Goal: Information Seeking & Learning: Learn about a topic

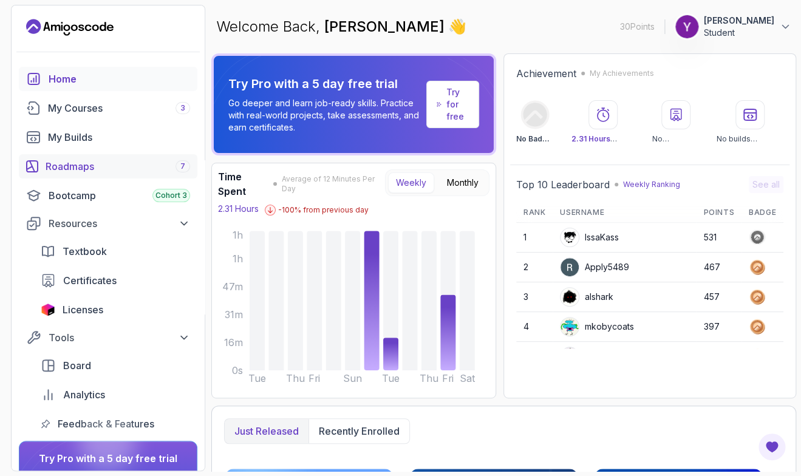
click at [81, 175] on link "Roadmaps 7" at bounding box center [108, 166] width 179 height 24
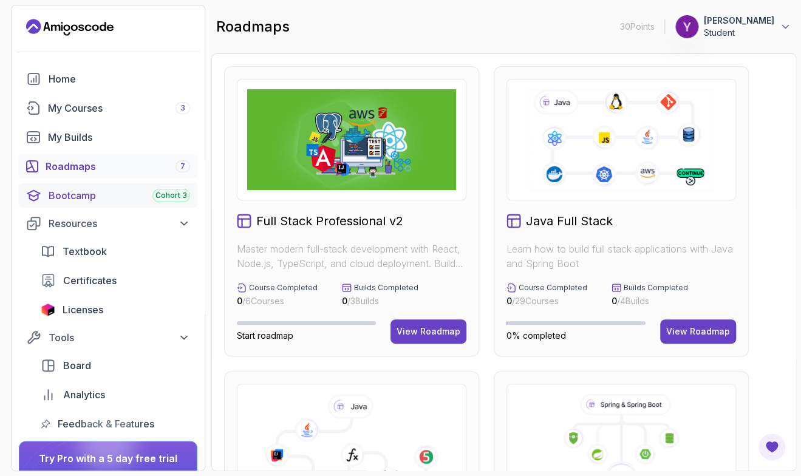
click at [103, 198] on div "Bootcamp Cohort 3" at bounding box center [119, 195] width 141 height 15
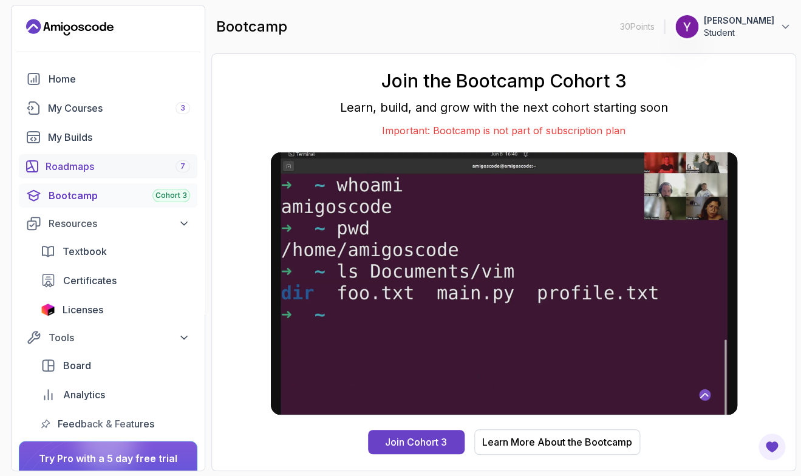
click at [124, 171] on div "Roadmaps 7" at bounding box center [118, 166] width 145 height 15
click at [115, 106] on div "My Courses 3" at bounding box center [119, 108] width 142 height 15
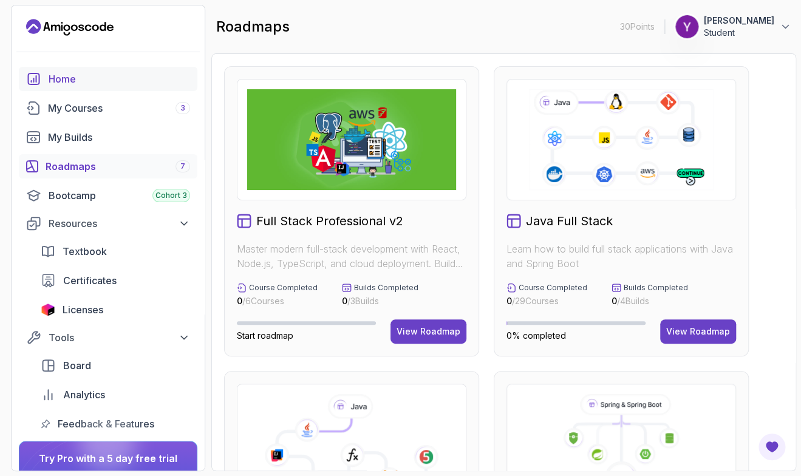
click at [89, 83] on div "Home" at bounding box center [119, 79] width 141 height 15
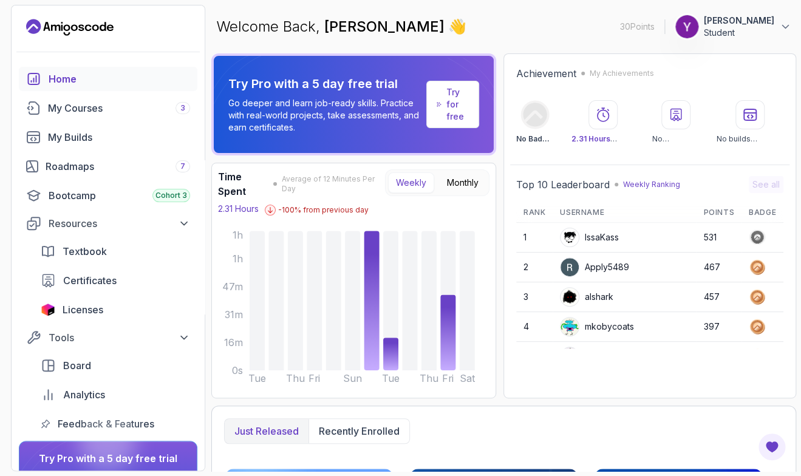
click at [734, 38] on p "Student" at bounding box center [739, 33] width 70 height 12
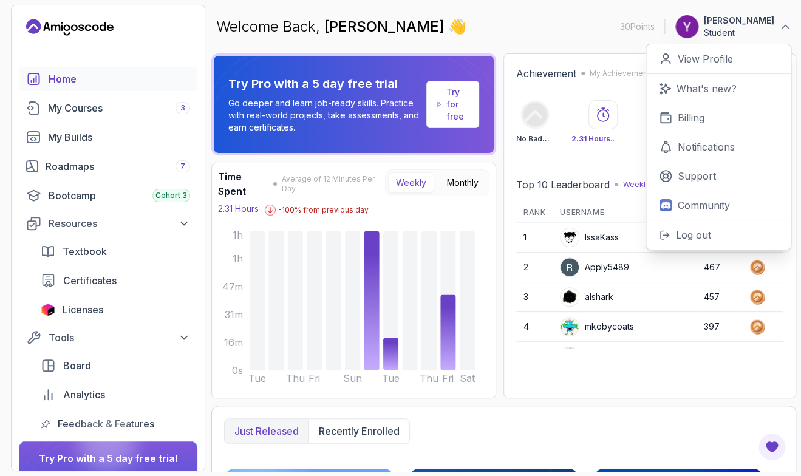
click at [447, 118] on link "Try for free" at bounding box center [452, 104] width 53 height 47
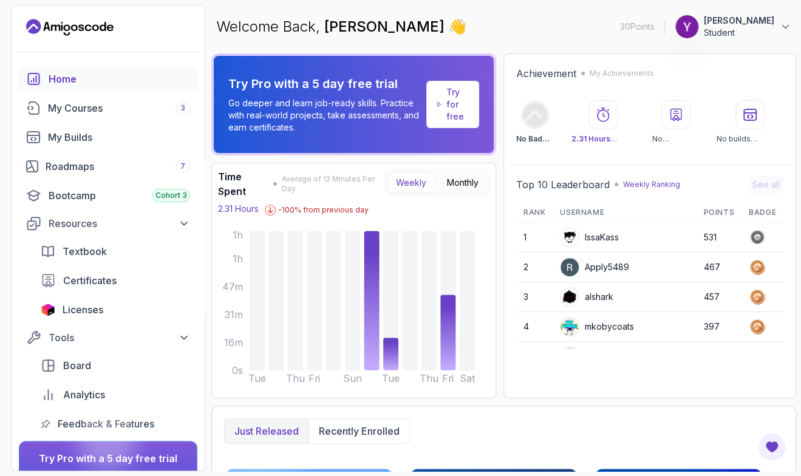
click at [460, 115] on p "Try for free" at bounding box center [457, 104] width 22 height 36
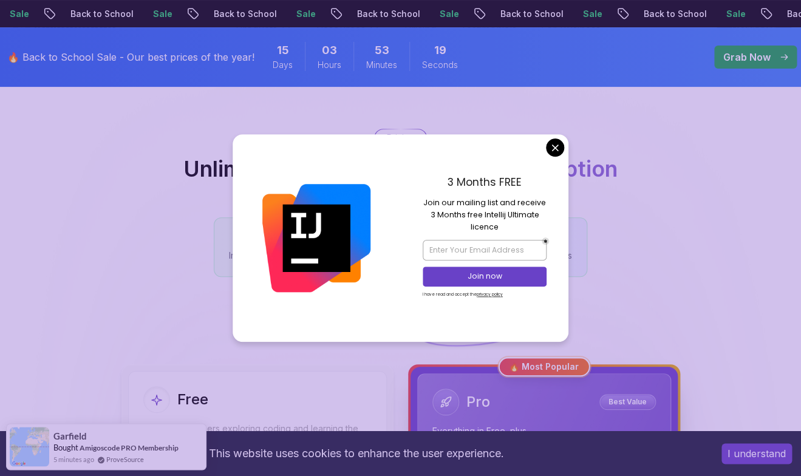
scroll to position [82, 0]
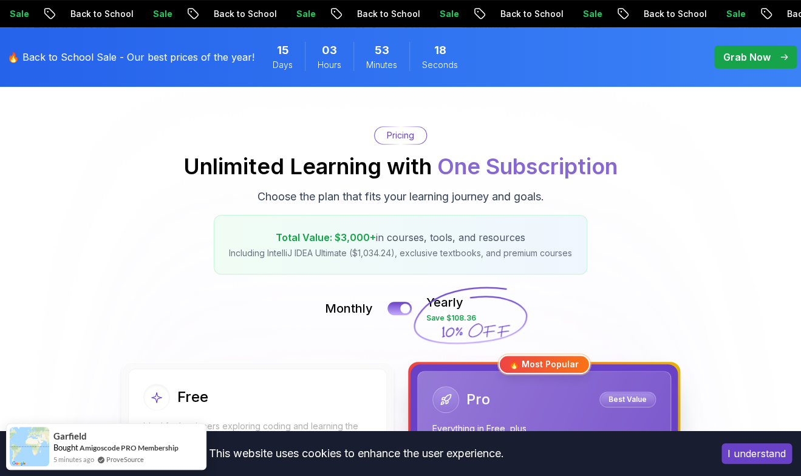
click at [208, 252] on div "Pricing Unlimited Learning with One Subscription Choose the plan that fits your…" at bounding box center [400, 200] width 789 height 148
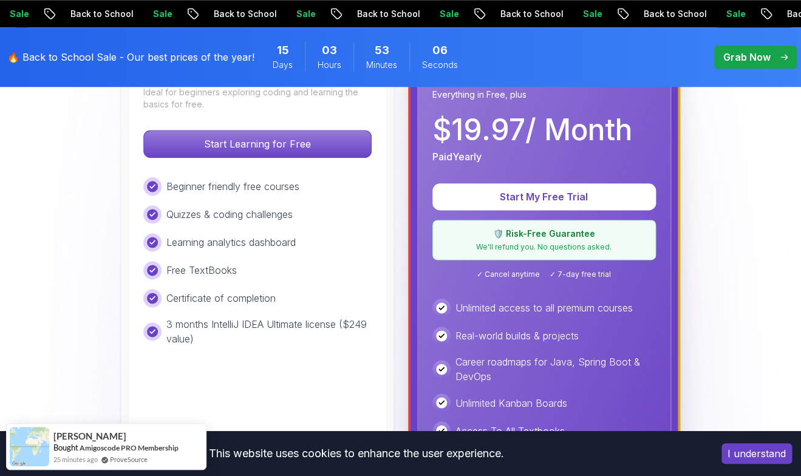
scroll to position [410, 0]
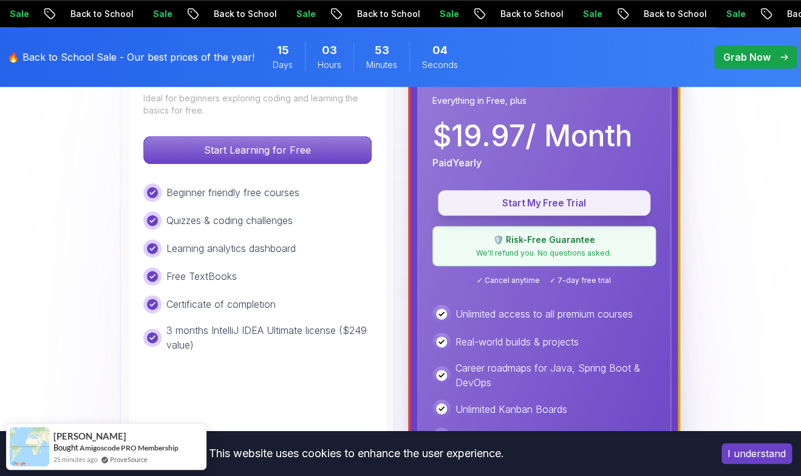
click at [497, 208] on p "Start My Free Trial" at bounding box center [544, 203] width 185 height 14
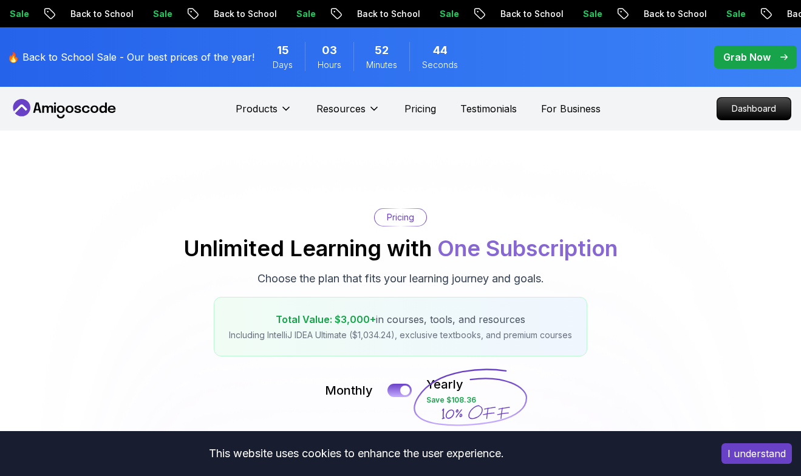
scroll to position [410, 0]
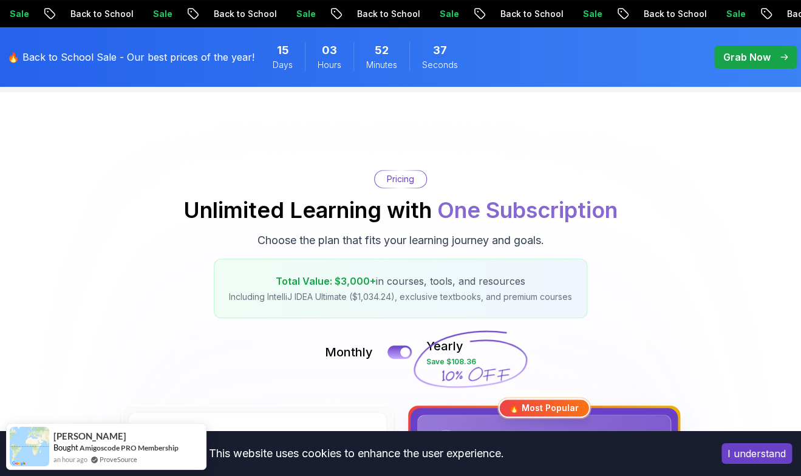
scroll to position [0, 0]
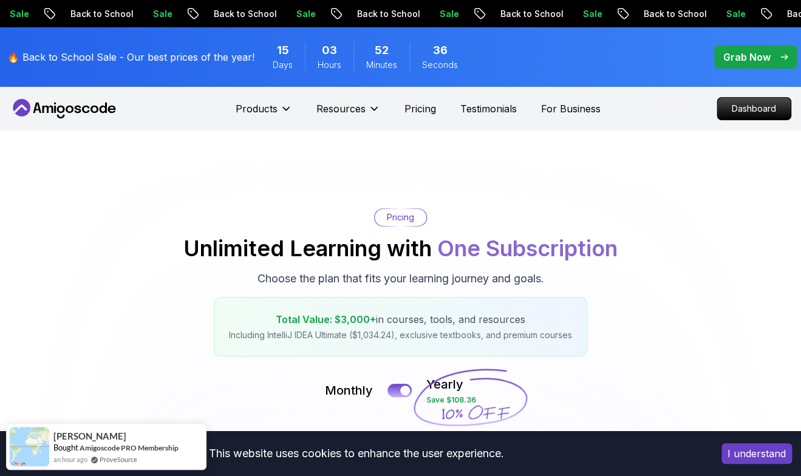
click at [761, 117] on p "Dashboard" at bounding box center [753, 109] width 73 height 22
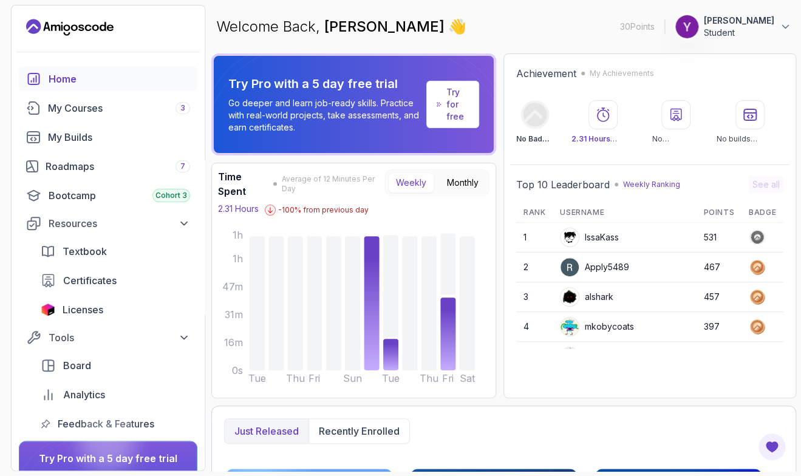
drag, startPoint x: 770, startPoint y: 30, endPoint x: 772, endPoint y: 39, distance: 9.4
click at [770, 32] on p "Student" at bounding box center [739, 33] width 70 height 12
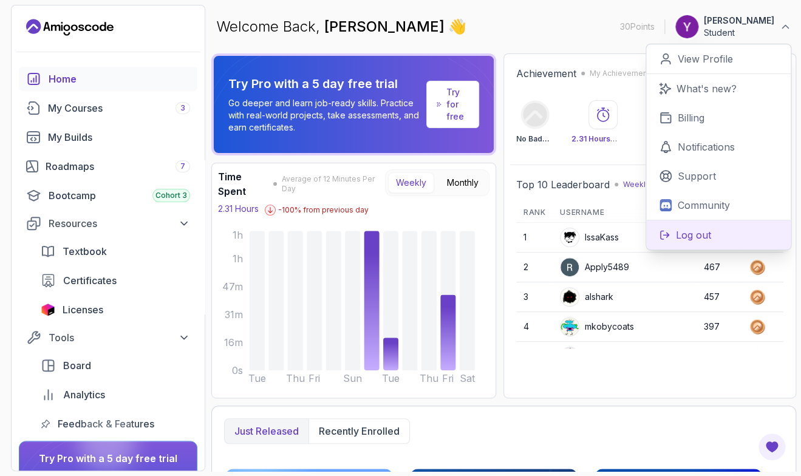
click at [687, 236] on p "Log out" at bounding box center [693, 235] width 35 height 15
click at [709, 233] on p "Log out" at bounding box center [693, 235] width 35 height 15
click at [679, 233] on p "Log out" at bounding box center [693, 235] width 35 height 15
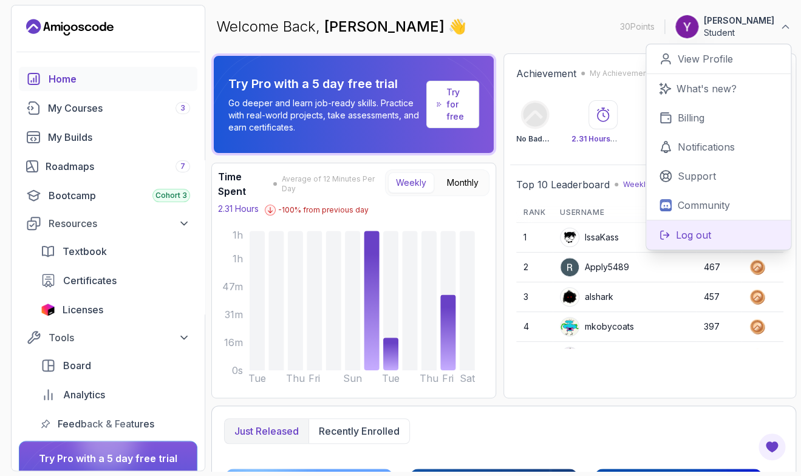
click at [662, 231] on icon at bounding box center [665, 235] width 9 height 9
click at [662, 232] on icon at bounding box center [665, 235] width 12 height 11
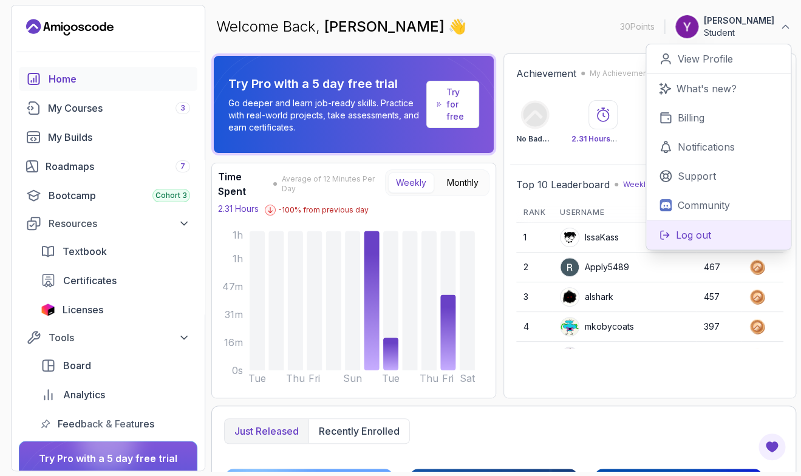
click at [662, 232] on icon at bounding box center [665, 235] width 12 height 11
click at [692, 201] on p "Community" at bounding box center [704, 205] width 52 height 15
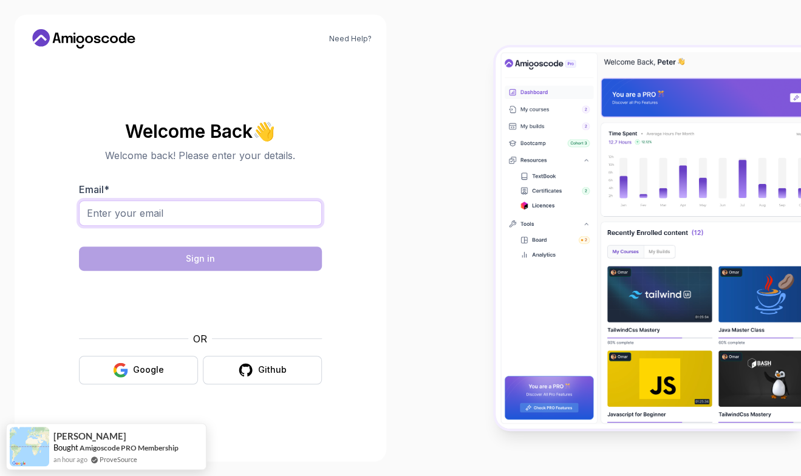
click at [217, 214] on input "Email *" at bounding box center [200, 213] width 243 height 26
click at [237, 363] on button "Github" at bounding box center [262, 370] width 119 height 29
click at [141, 200] on input "Email *" at bounding box center [200, 213] width 243 height 26
click at [135, 365] on div "Google" at bounding box center [148, 370] width 31 height 12
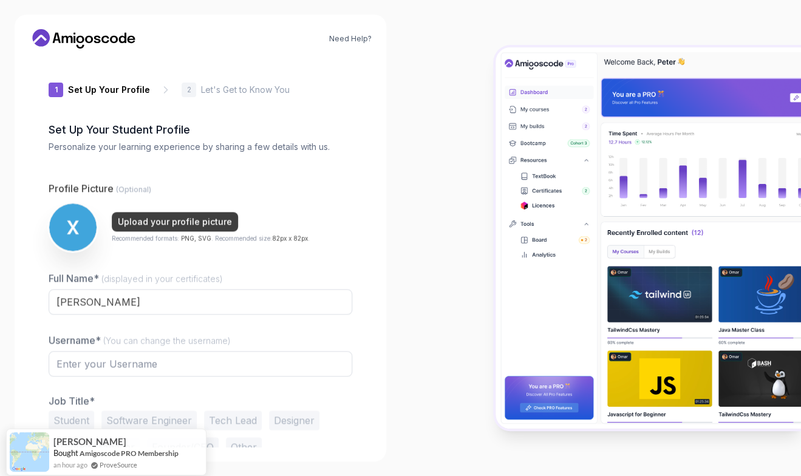
type input "silentfalcon80780"
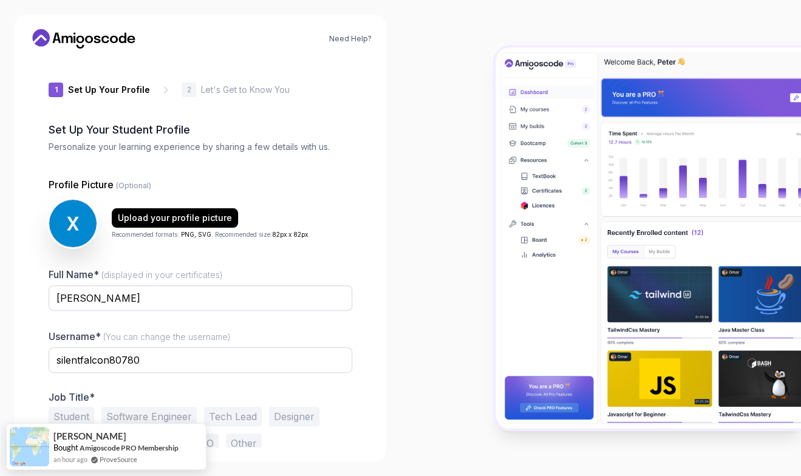
click at [398, 290] on div "Need Help? 1 Set Up Your Profile 1 Set Up Your Profile 2 Let's Get to Know You …" at bounding box center [200, 238] width 401 height 476
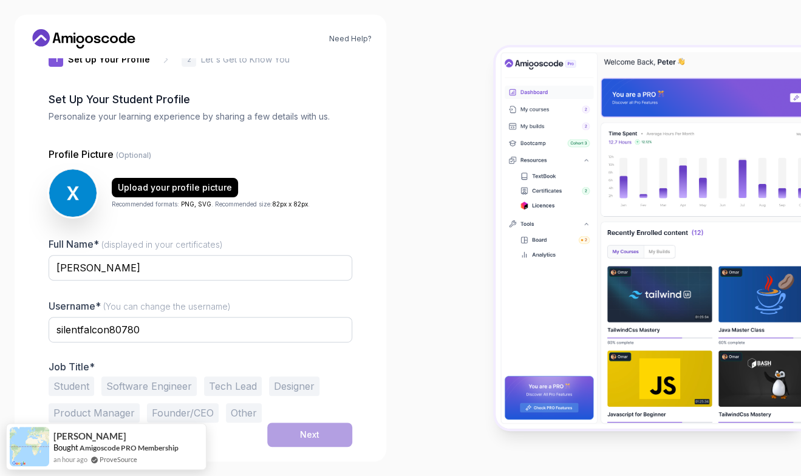
click at [75, 376] on button "Student" at bounding box center [72, 385] width 46 height 19
click at [128, 387] on button "Software Engineer" at bounding box center [148, 385] width 95 height 19
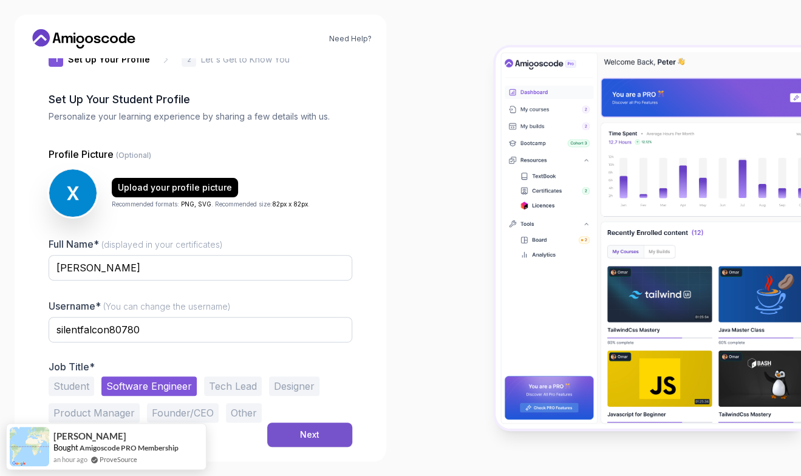
click at [301, 443] on button "Next" at bounding box center [309, 435] width 85 height 24
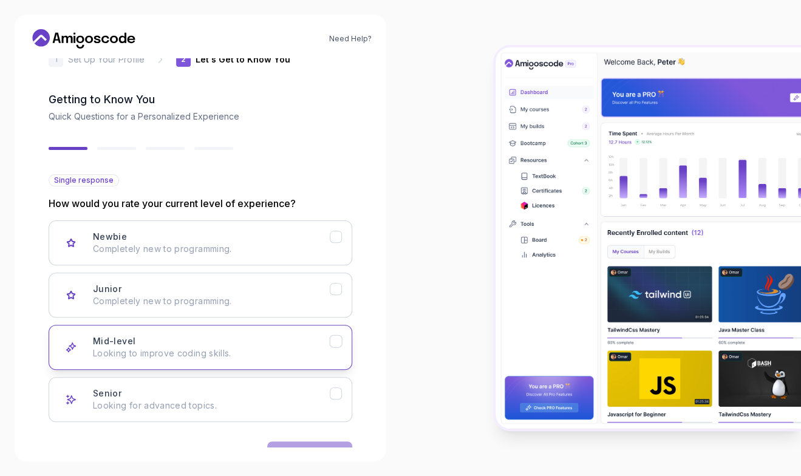
click at [304, 346] on div "Mid-level Looking to improve coding skills." at bounding box center [211, 347] width 237 height 24
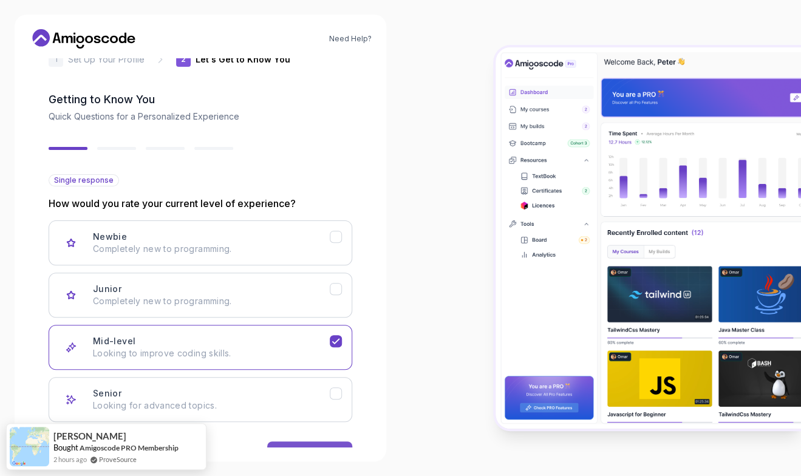
click at [321, 445] on button "Next" at bounding box center [309, 453] width 85 height 24
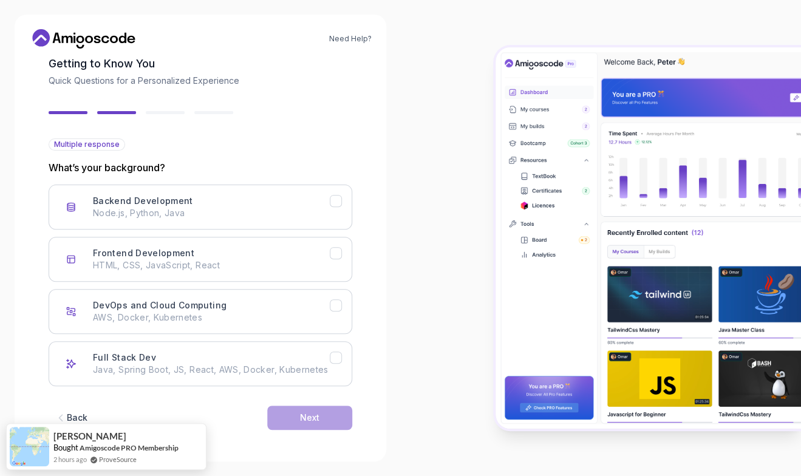
scroll to position [69, 0]
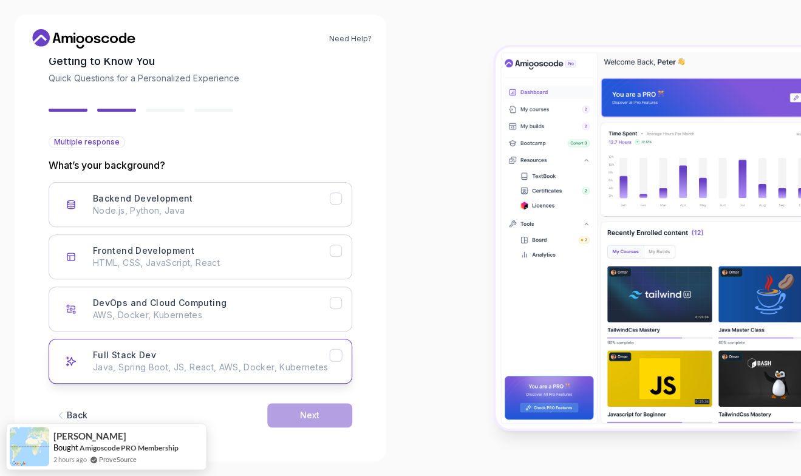
click at [282, 373] on button "Full Stack Dev Java, Spring Boot, JS, React, AWS, Docker, Kubernetes" at bounding box center [201, 361] width 304 height 45
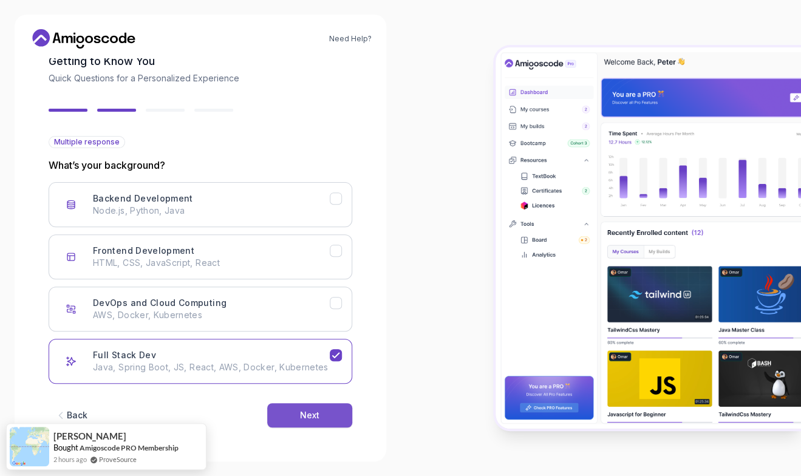
click at [304, 411] on div "Next" at bounding box center [309, 415] width 19 height 12
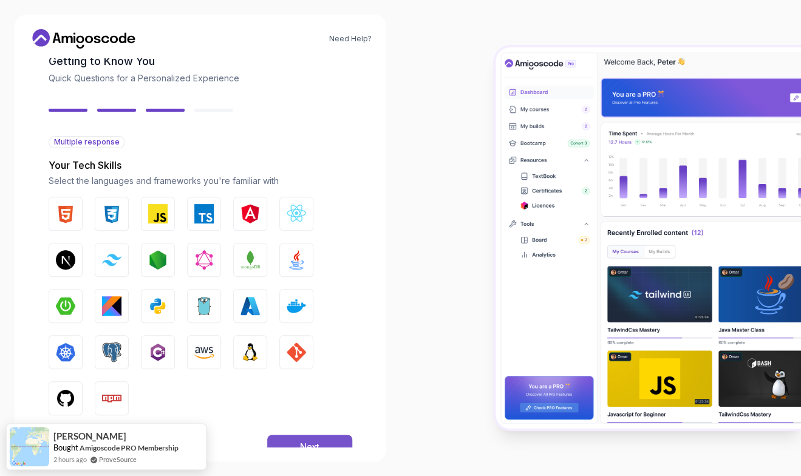
click at [308, 437] on button "Next" at bounding box center [309, 447] width 85 height 24
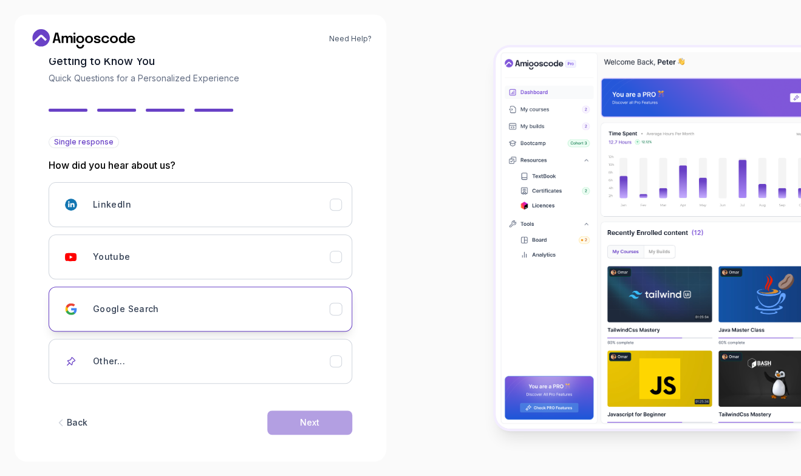
click at [294, 316] on div "Google Search" at bounding box center [211, 309] width 237 height 24
click at [315, 438] on div "Back Next" at bounding box center [201, 422] width 304 height 63
click at [306, 425] on div "Next" at bounding box center [309, 423] width 19 height 12
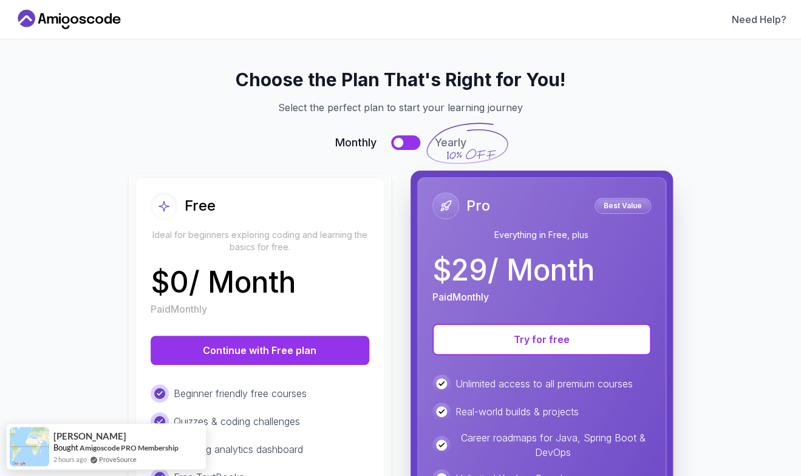
click at [718, 322] on div "Choose the Plan That's Right for You! Select the perfect plan to start your lea…" at bounding box center [401, 373] width 748 height 608
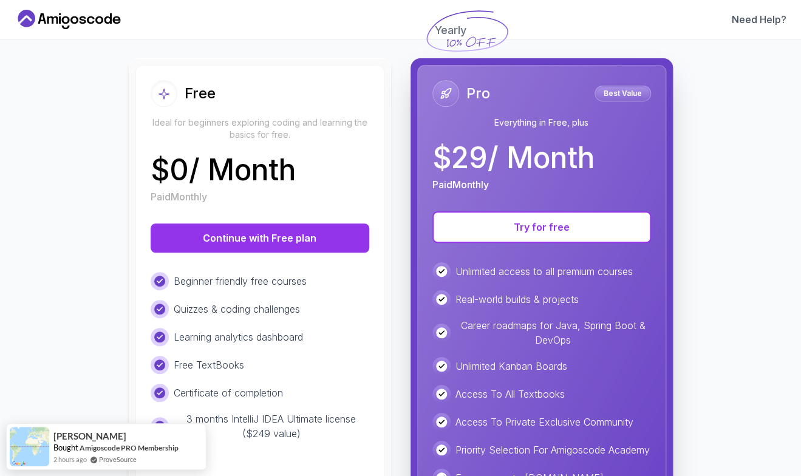
scroll to position [99, 0]
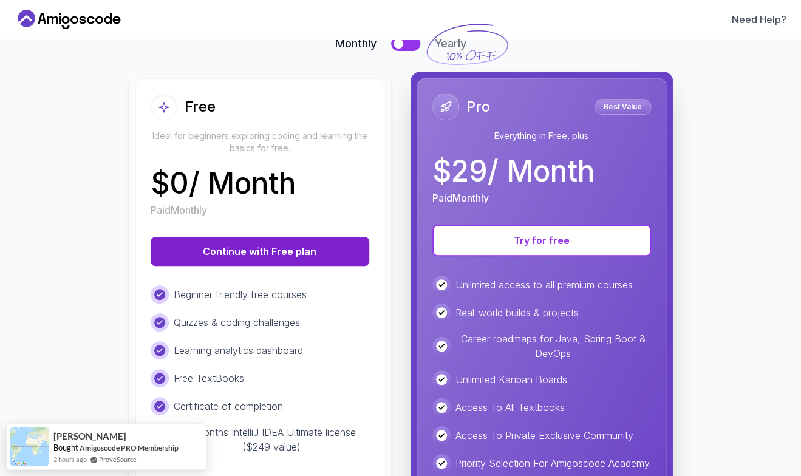
click at [301, 259] on button "Continue with Free plan" at bounding box center [260, 251] width 219 height 29
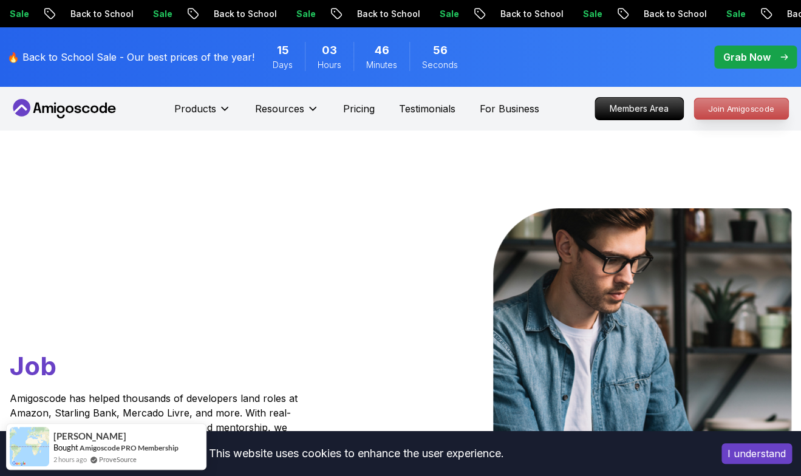
click at [713, 107] on p "Join Amigoscode" at bounding box center [741, 108] width 94 height 21
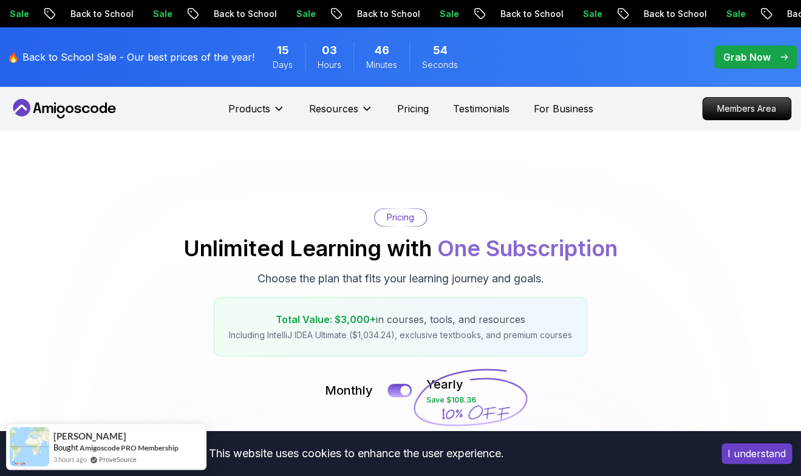
click at [583, 208] on div "Pricing Unlimited Learning with One Subscription Choose the plan that fits your…" at bounding box center [400, 282] width 789 height 148
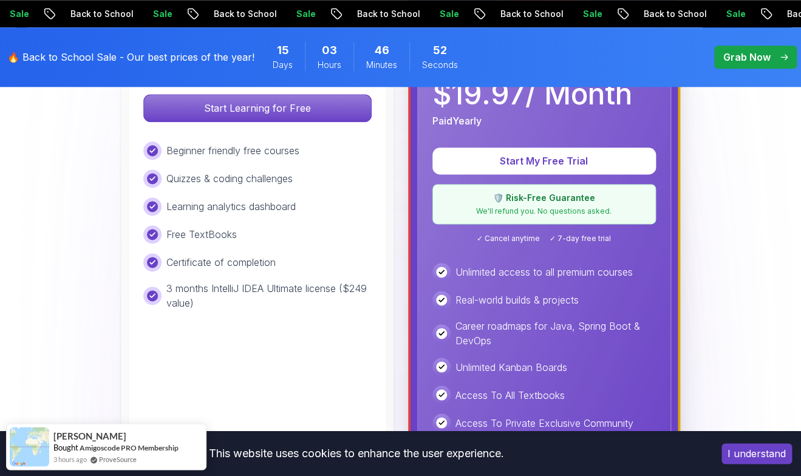
scroll to position [410, 0]
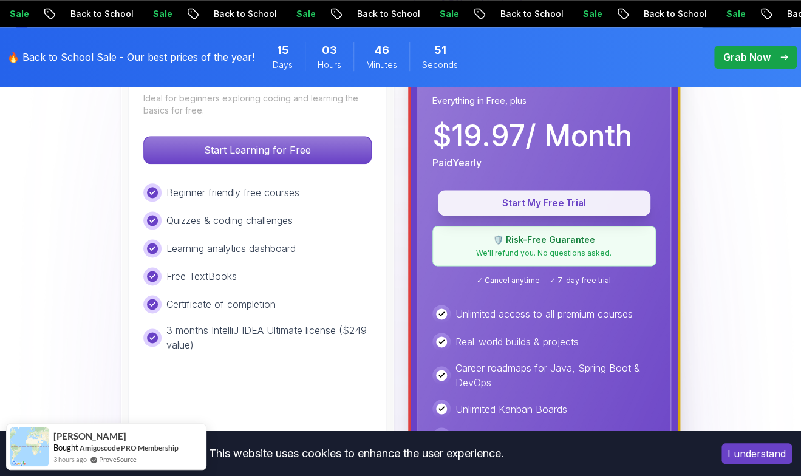
click at [565, 200] on p "Start My Free Trial" at bounding box center [544, 203] width 185 height 14
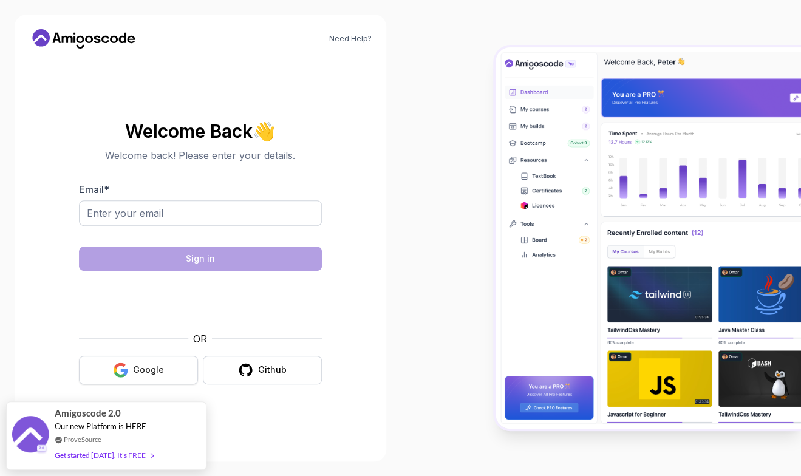
click at [151, 362] on button "Google" at bounding box center [138, 370] width 119 height 29
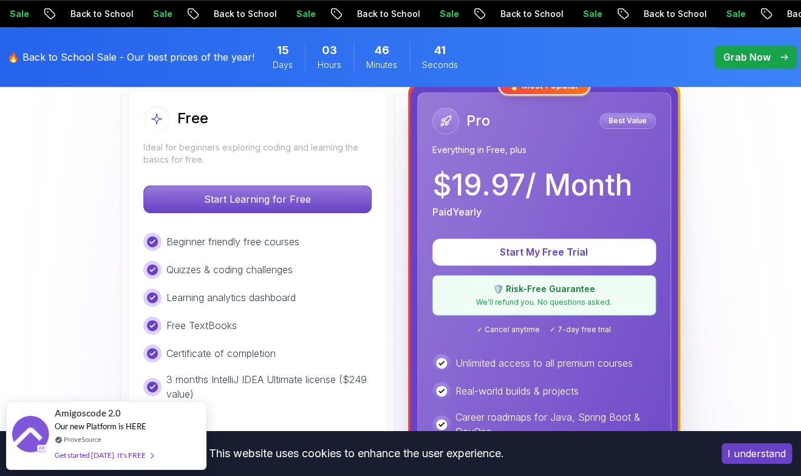
scroll to position [369, 0]
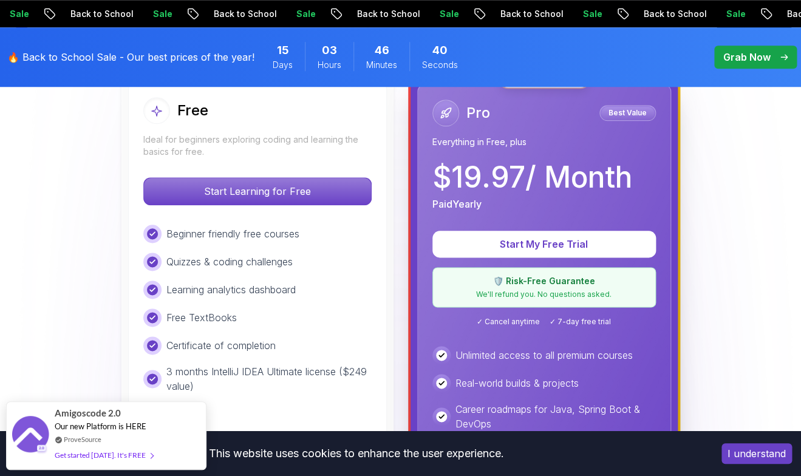
click at [533, 251] on button "Start My Free Trial" at bounding box center [543, 244] width 223 height 27
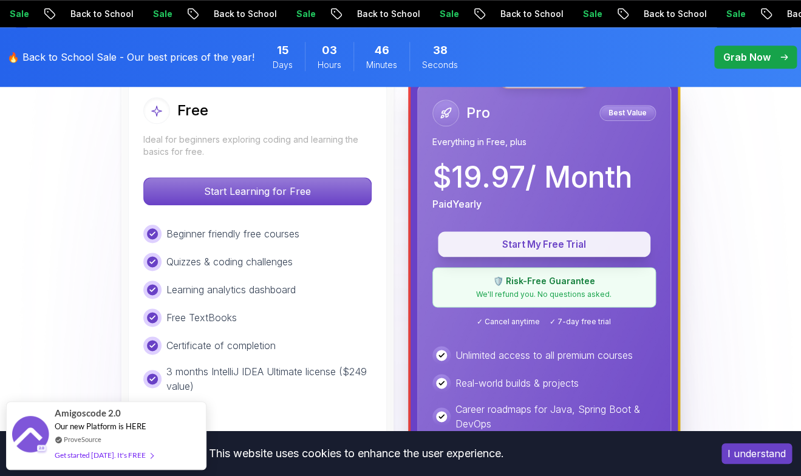
click at [505, 250] on p "Start My Free Trial" at bounding box center [544, 244] width 185 height 14
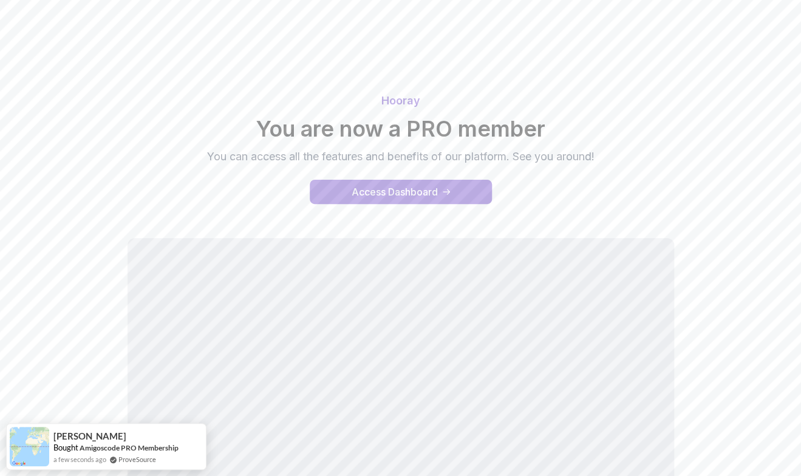
click at [437, 200] on button "Access Dashboard" at bounding box center [401, 192] width 182 height 24
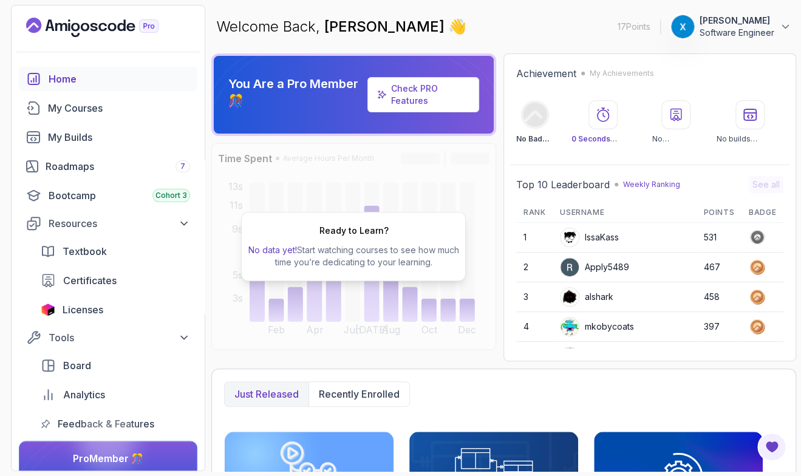
click at [777, 19] on button "xiao Software Engineer" at bounding box center [730, 27] width 121 height 24
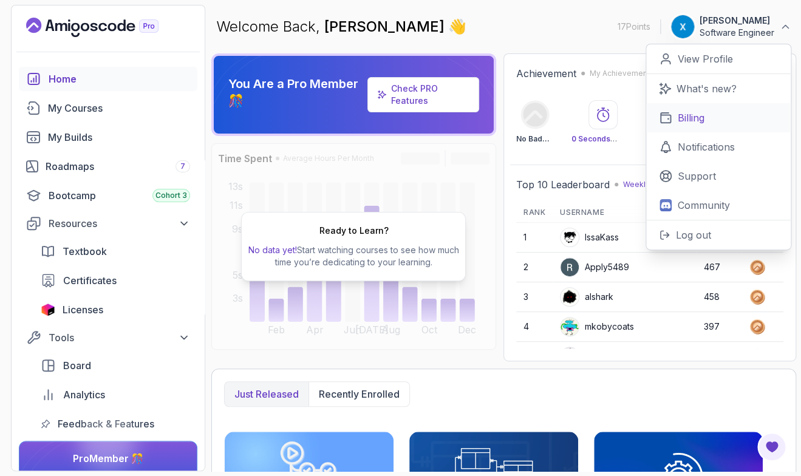
click at [701, 118] on p "Billing" at bounding box center [691, 118] width 27 height 15
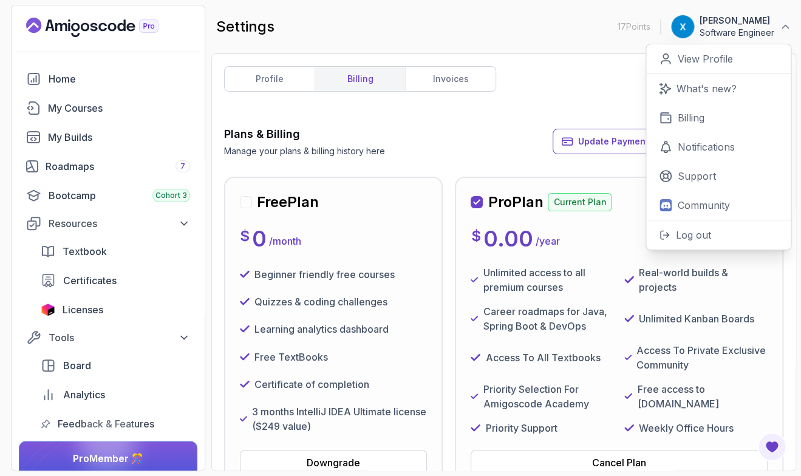
click at [480, 134] on div "Plans & Billing Manage your plans & billing history here Update Payment Details…" at bounding box center [503, 142] width 559 height 32
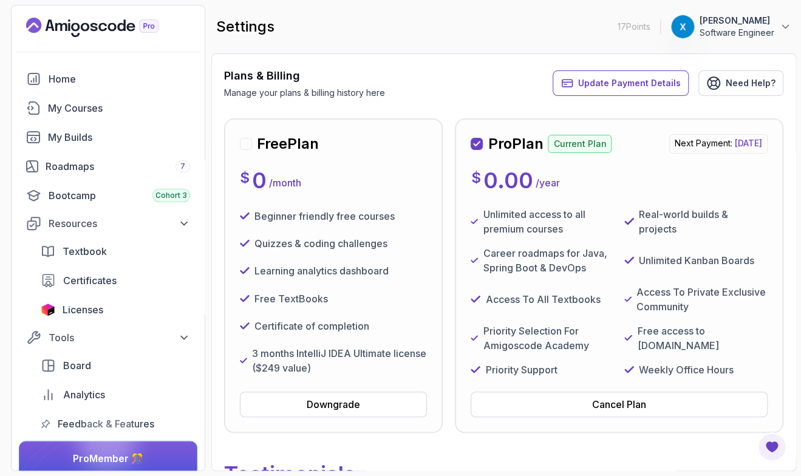
scroll to position [71, 0]
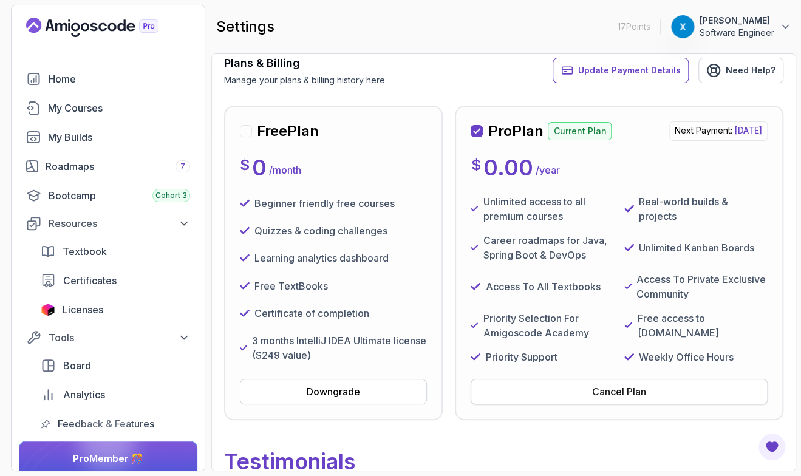
click at [577, 404] on button "Cancel Plan" at bounding box center [619, 392] width 297 height 26
click at [628, 399] on div "Cancel Plan" at bounding box center [619, 391] width 54 height 15
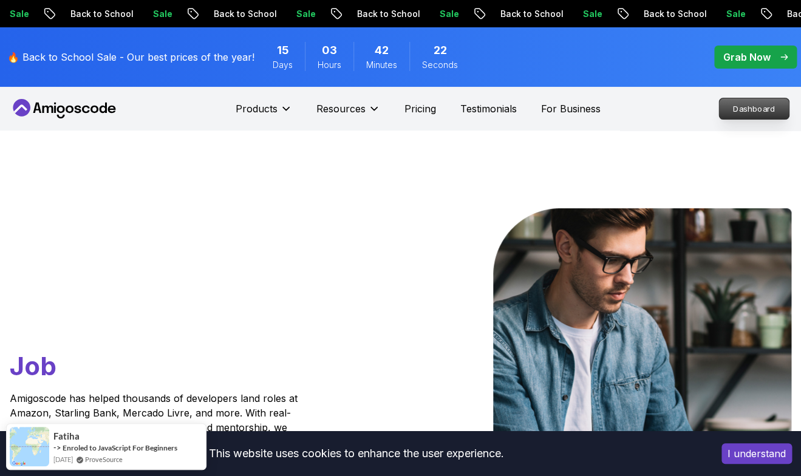
click at [732, 116] on p "Dashboard" at bounding box center [754, 108] width 70 height 21
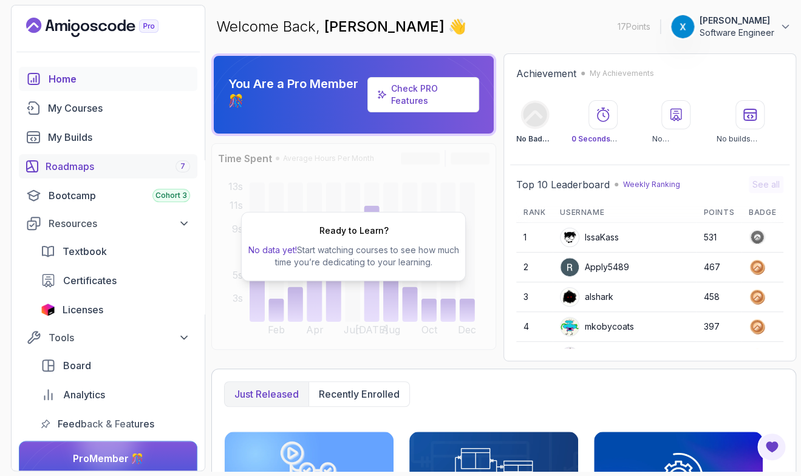
click at [126, 175] on link "Roadmaps 7" at bounding box center [108, 166] width 179 height 24
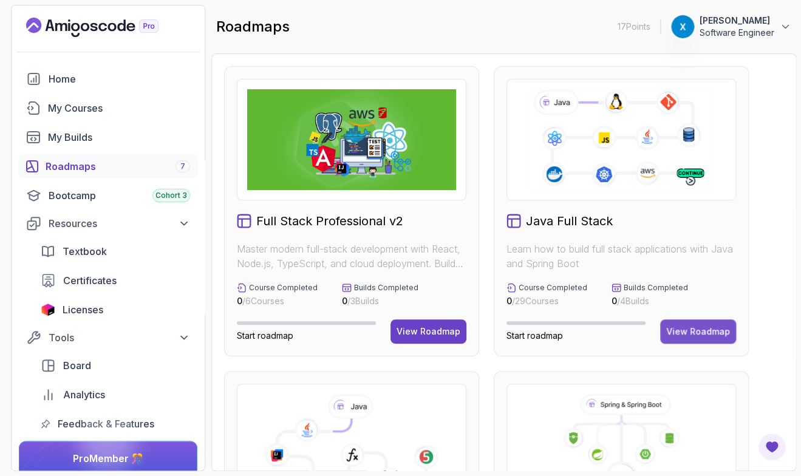
click at [684, 323] on button "View Roadmap" at bounding box center [698, 331] width 76 height 24
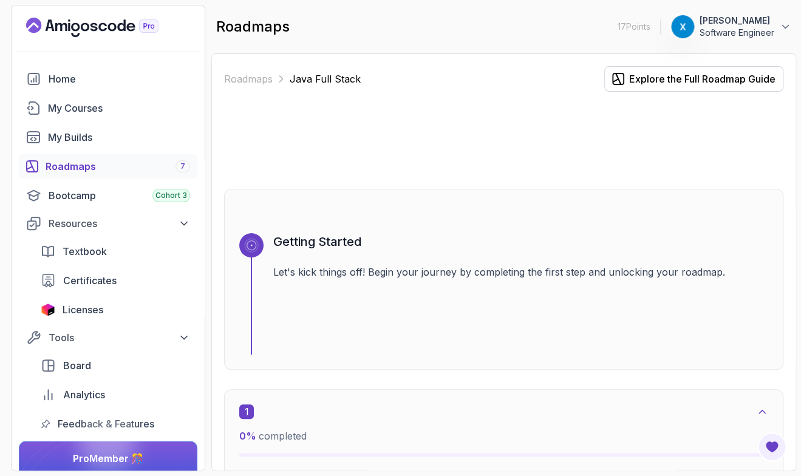
click at [625, 308] on div "Getting Started Let's kick things off! Begin your journey by completing the fir…" at bounding box center [520, 293] width 495 height 121
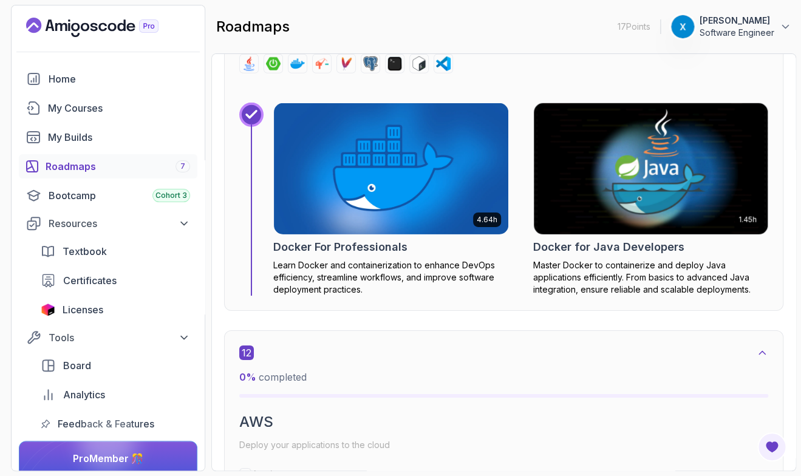
scroll to position [6073, 0]
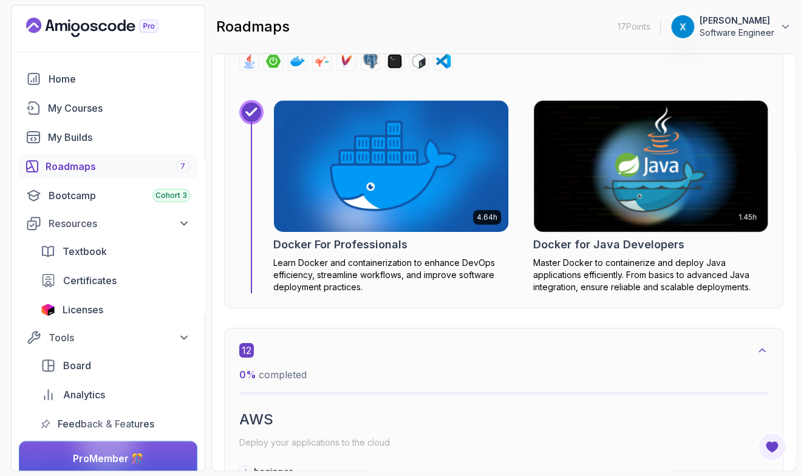
click at [447, 270] on p "Learn Docker and containerization to enhance DevOps efficiency, streamline work…" at bounding box center [391, 275] width 236 height 36
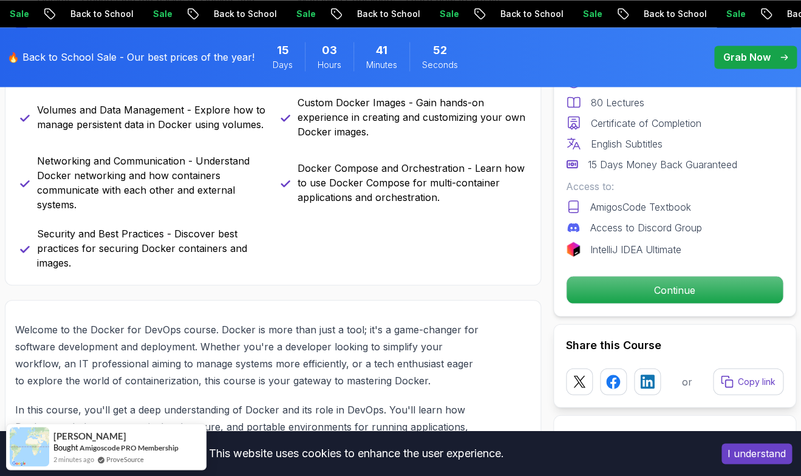
scroll to position [696, 0]
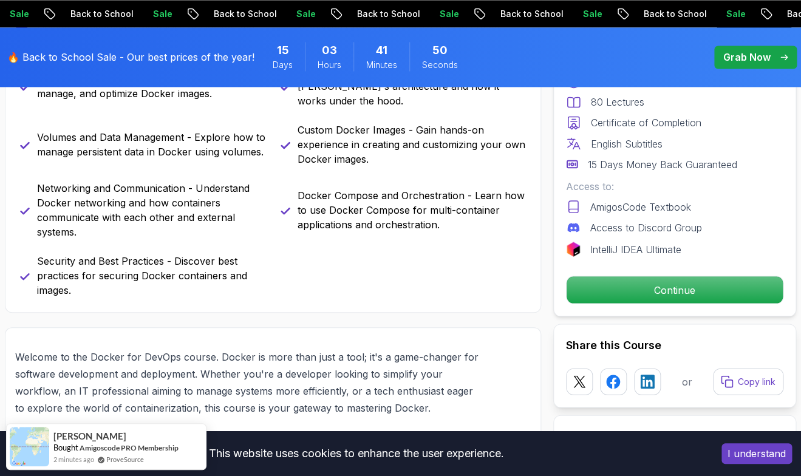
click at [506, 209] on p "Docker Compose and Orchestration - Learn how to use Docker Compose for multi-co…" at bounding box center [412, 210] width 229 height 44
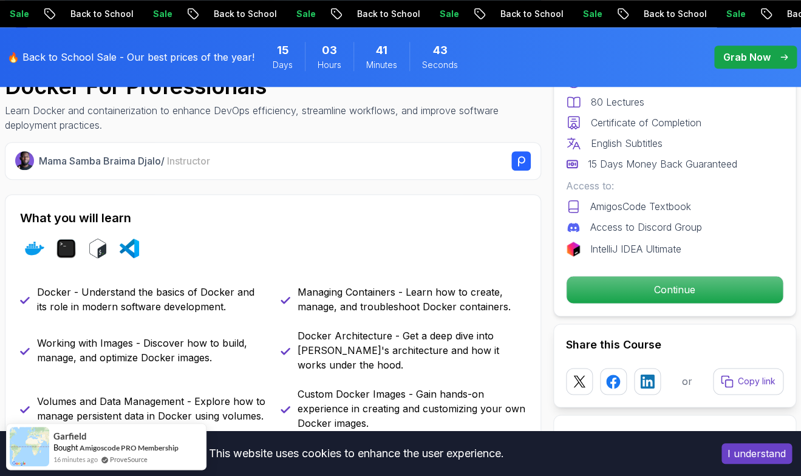
scroll to position [410, 0]
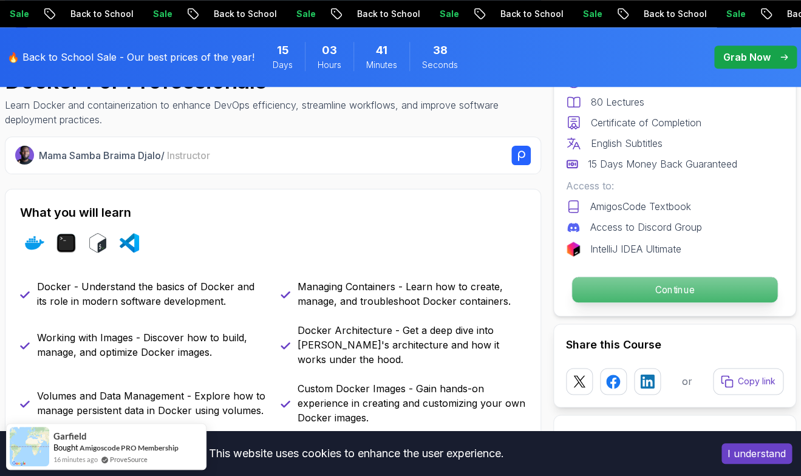
click at [585, 285] on p "Continue" at bounding box center [674, 290] width 205 height 26
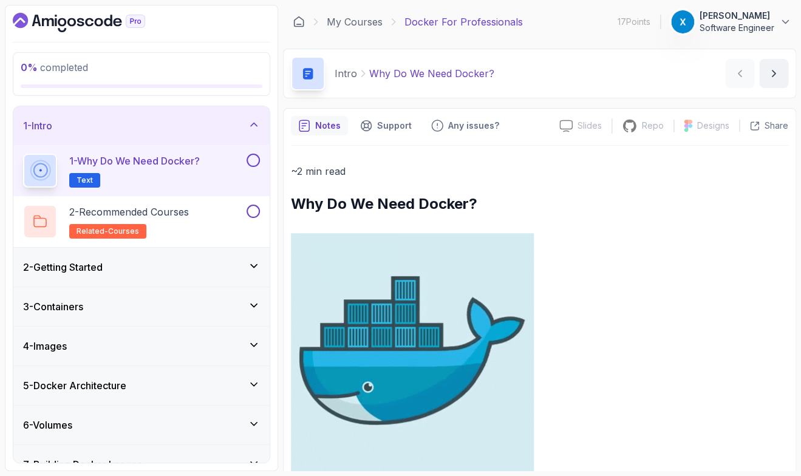
click at [220, 418] on div "6 - Volumes" at bounding box center [141, 425] width 237 height 15
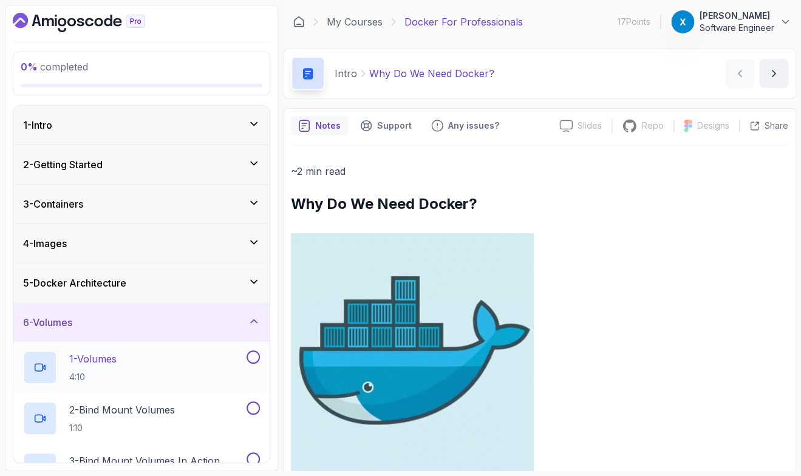
click at [126, 362] on div "1 - Volumes 4:10" at bounding box center [133, 367] width 221 height 34
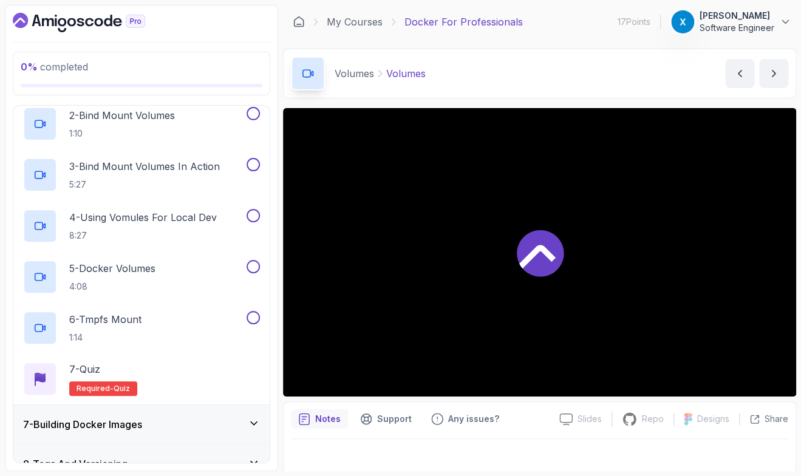
scroll to position [319, 0]
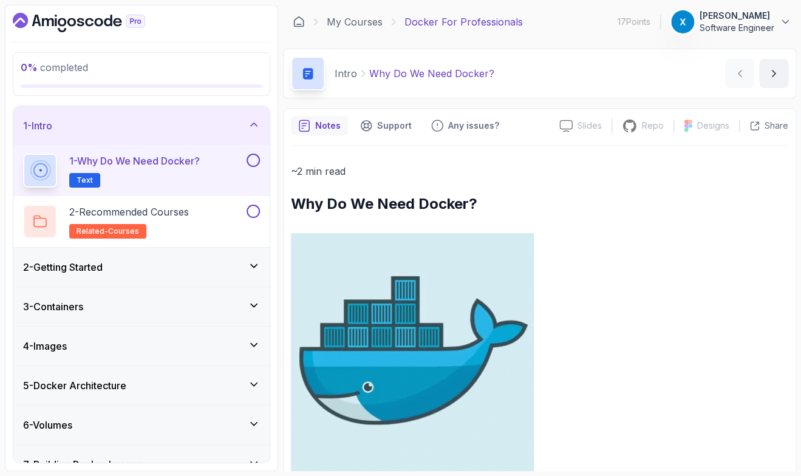
click at [274, 298] on div "0 % completed 1 - Intro 1 - Why Do We Need Docker? Text 2 - Recommended Courses…" at bounding box center [141, 238] width 273 height 466
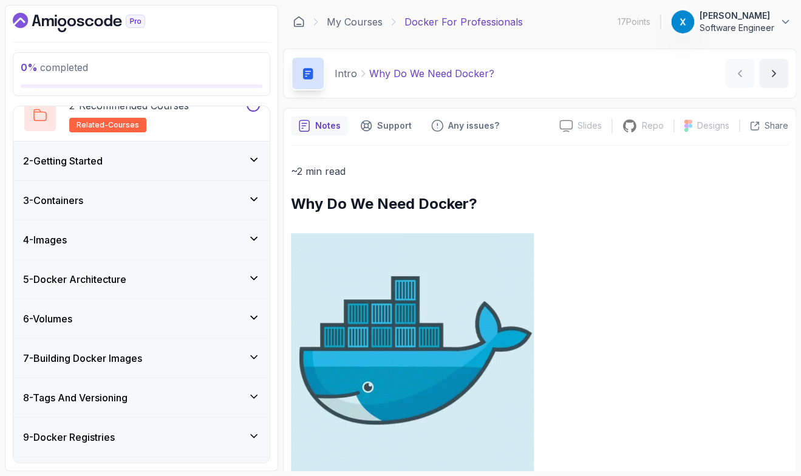
click at [185, 317] on div "6 - Volumes" at bounding box center [141, 318] width 237 height 15
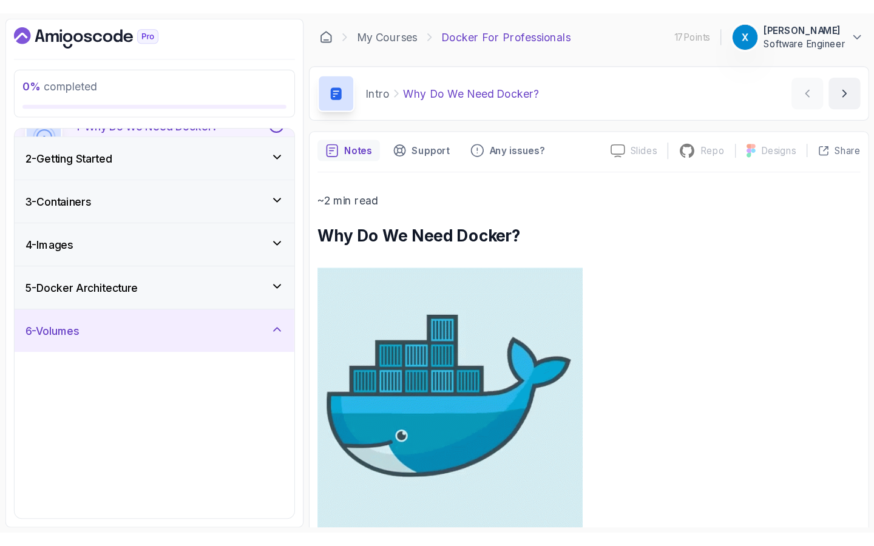
scroll to position [40, 0]
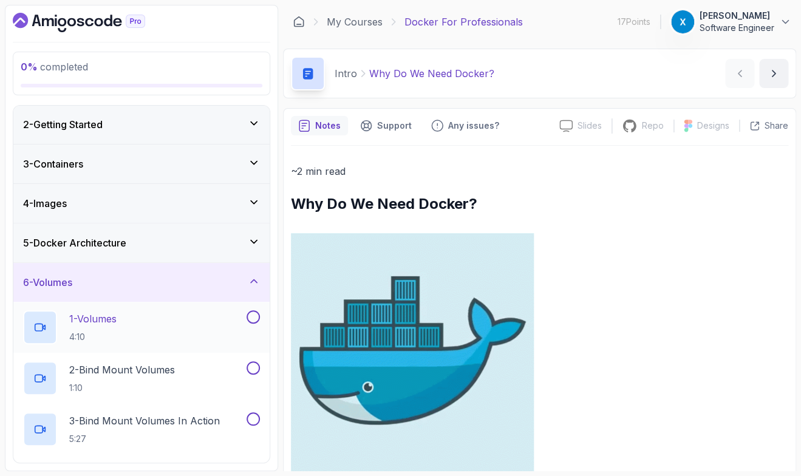
click at [231, 330] on div "1 - Volumes 4:10" at bounding box center [133, 327] width 221 height 34
